Goal: Task Accomplishment & Management: Manage account settings

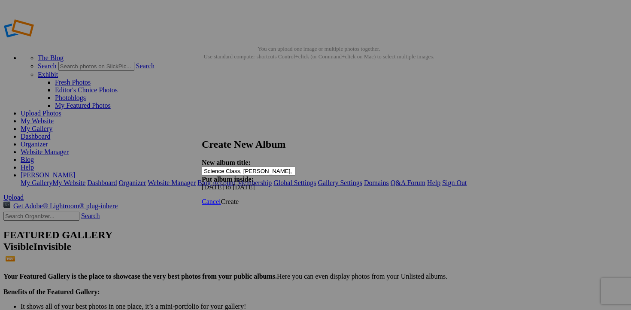
scroll to position [0, 41]
type input "Environmental Science Class, [PERSON_NAME], by [PERSON_NAME]"
click at [239, 198] on span "Create" at bounding box center [230, 201] width 18 height 7
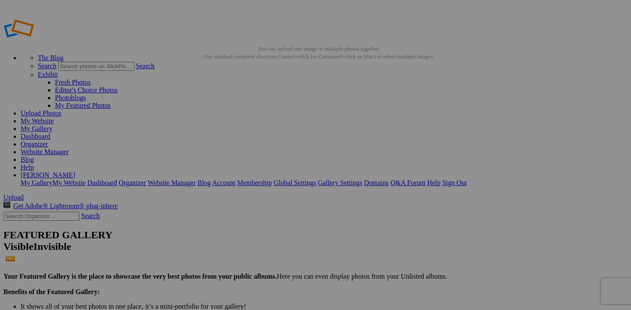
type input "Environmental Science Class, [PERSON_NAME], by [PERSON_NAME]"
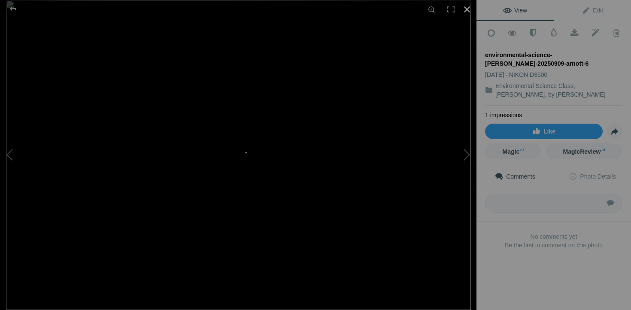
click at [470, 10] on div at bounding box center [466, 9] width 19 height 19
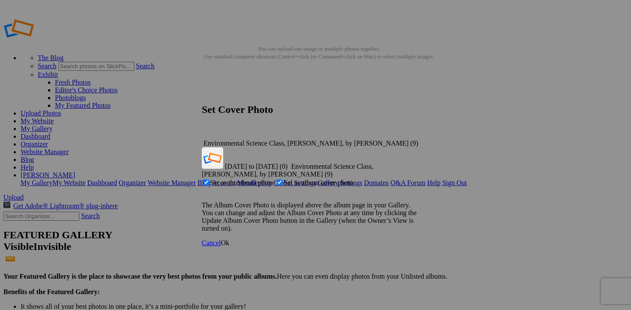
click at [229, 239] on span "Ok" at bounding box center [225, 242] width 9 height 7
